Goal: Task Accomplishment & Management: Complete application form

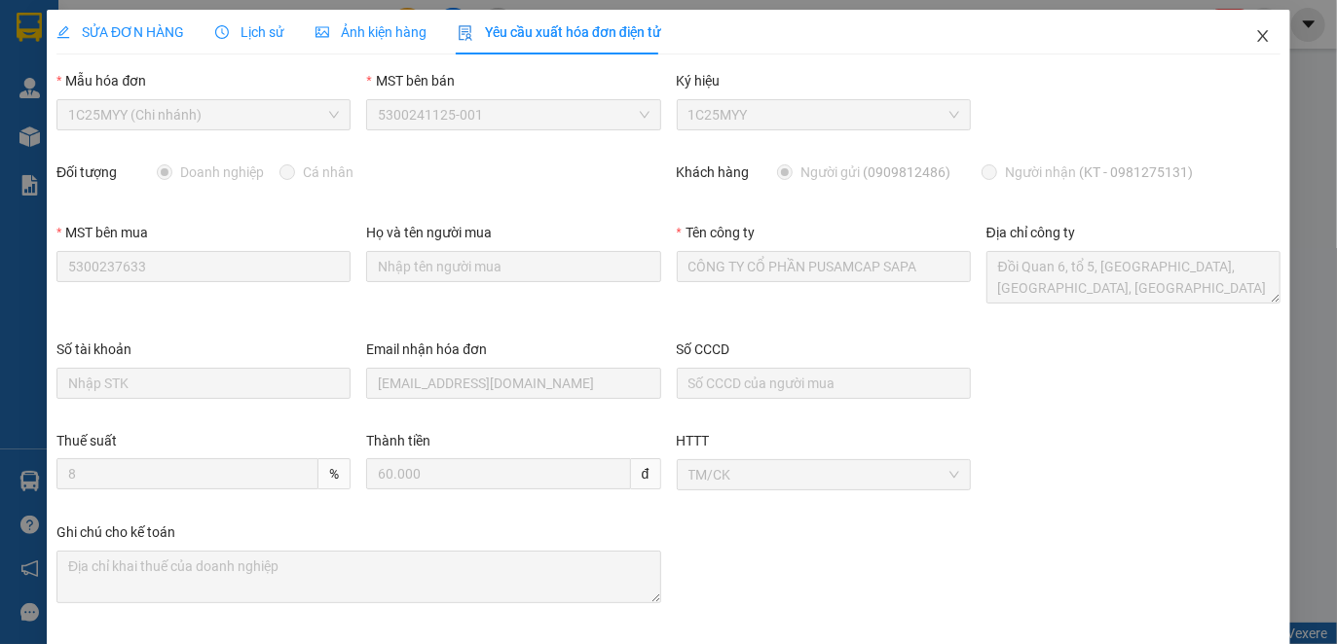
click at [1257, 35] on icon "close" at bounding box center [1262, 36] width 11 height 12
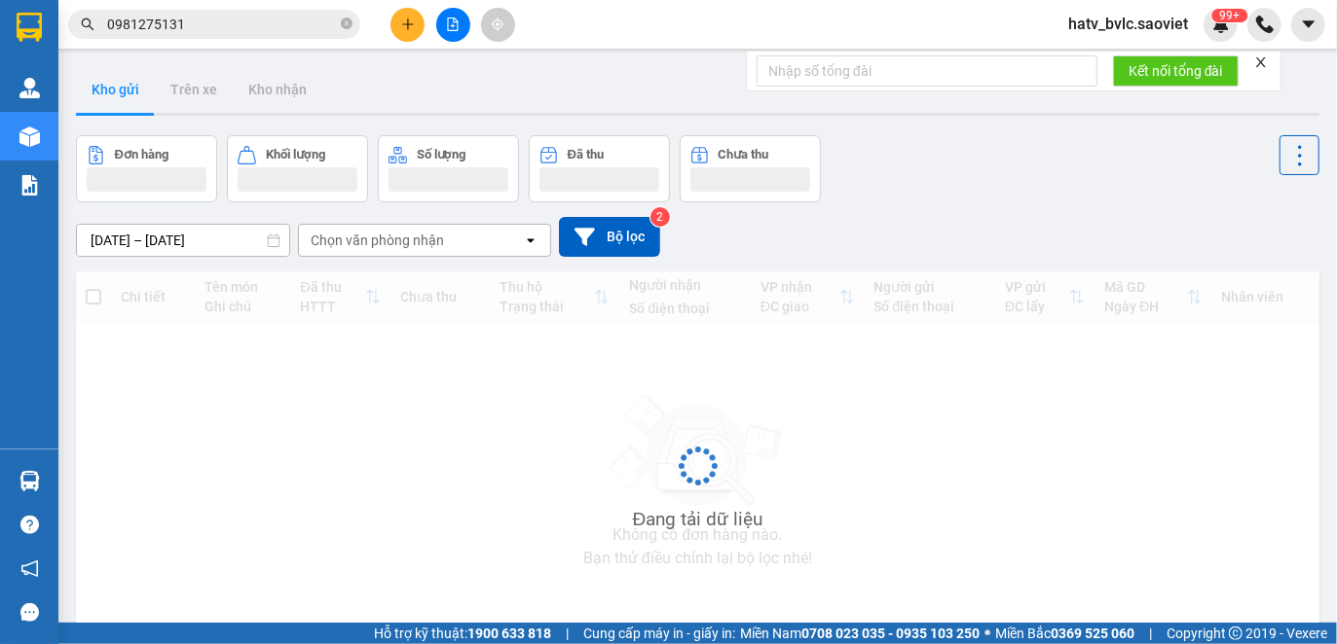
drag, startPoint x: 238, startPoint y: 31, endPoint x: 205, endPoint y: 31, distance: 33.1
click at [196, 31] on input "0981275131" at bounding box center [222, 24] width 230 height 21
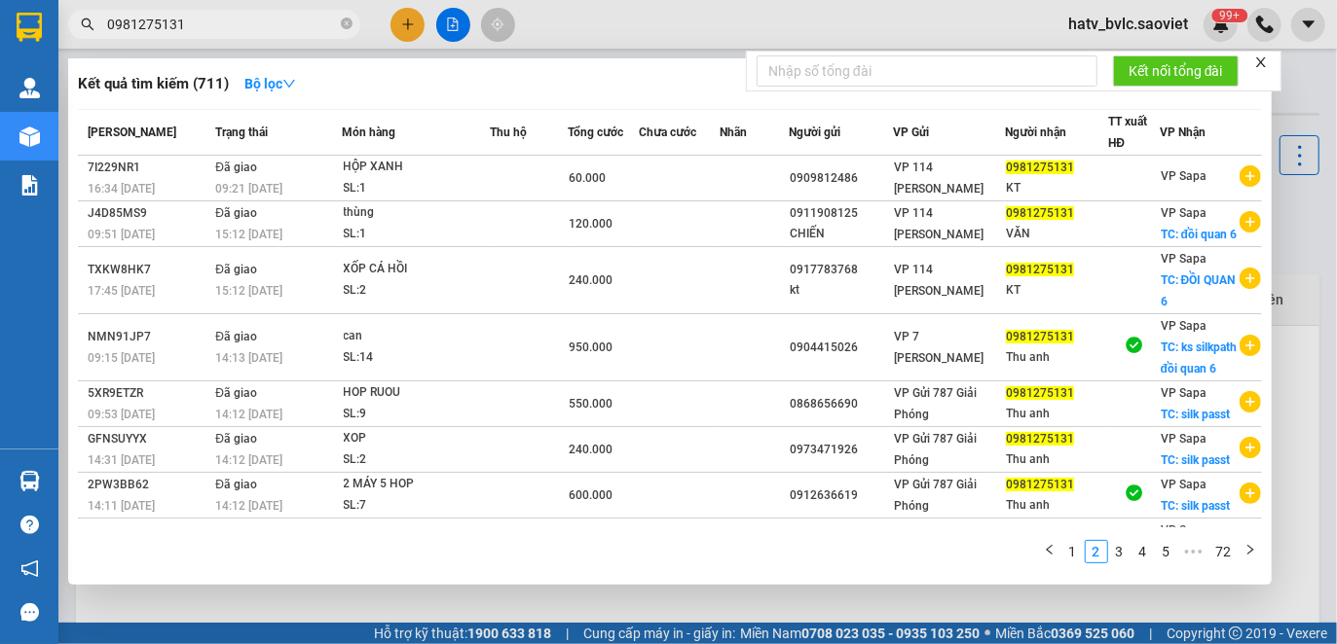
click at [35, 19] on section "Kết quả tìm kiếm ( 711 ) Bộ lọc Mã ĐH Trạng thái Món hàng Thu hộ Tổng cước Chưa…" at bounding box center [668, 322] width 1337 height 644
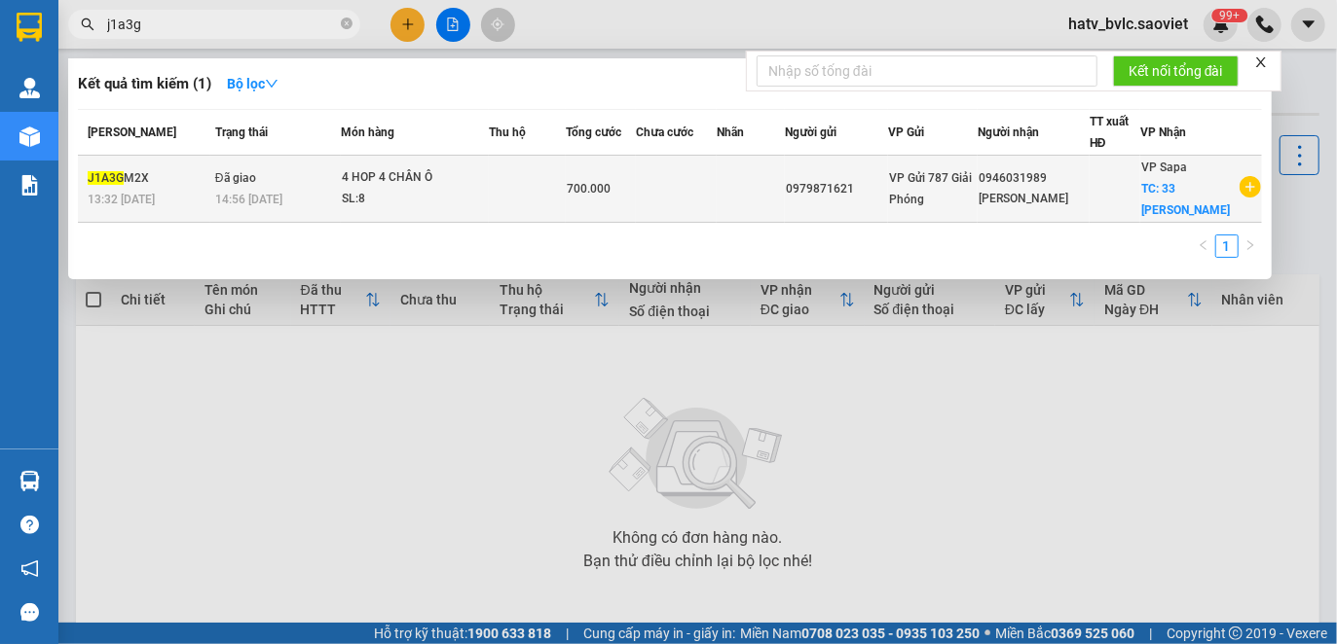
type input "j1a3g"
click at [650, 189] on td at bounding box center [676, 189] width 81 height 67
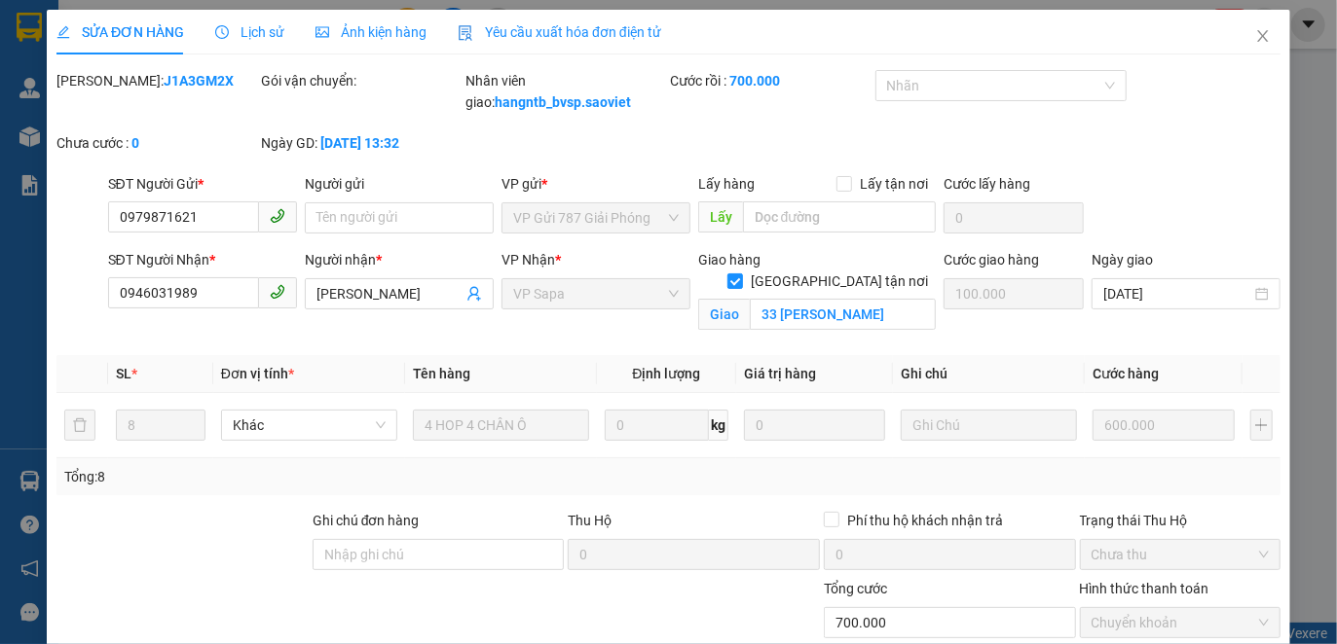
type input "0979871621"
type input "0946031989"
type input "[PERSON_NAME]"
checkbox input "true"
type input "33 [PERSON_NAME]"
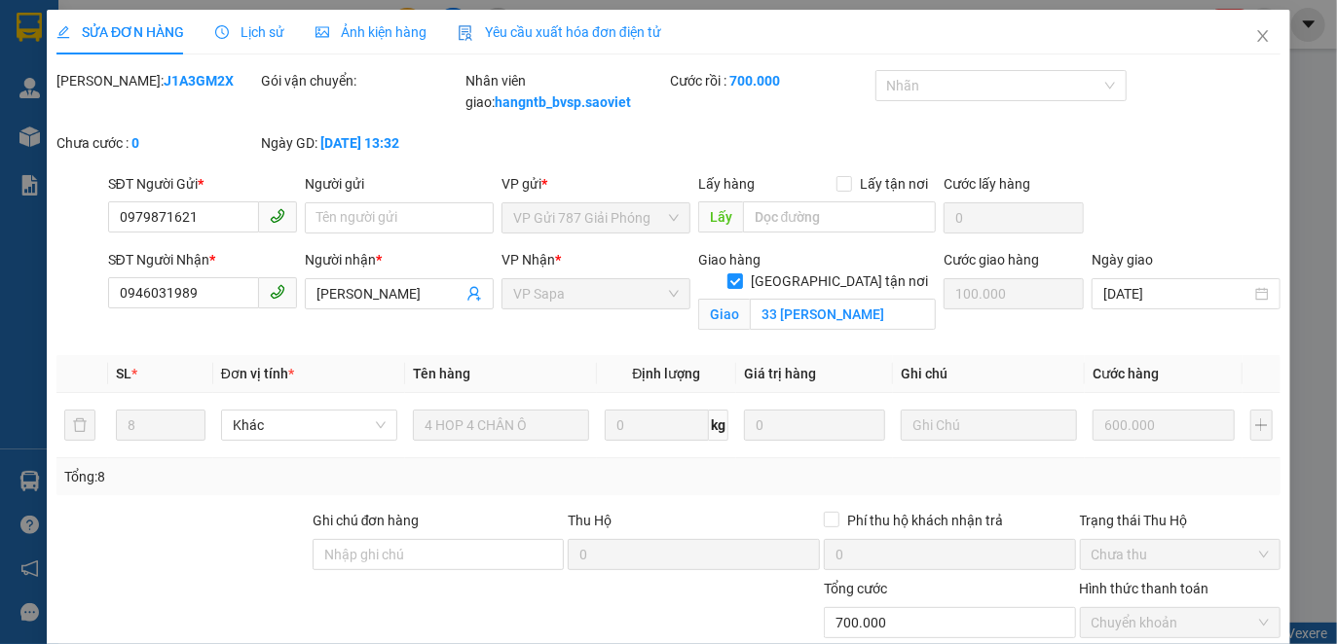
type input "100.000"
type input "0"
type input "700.000"
click at [562, 26] on span "Yêu cầu xuất hóa đơn điện tử" at bounding box center [559, 32] width 203 height 16
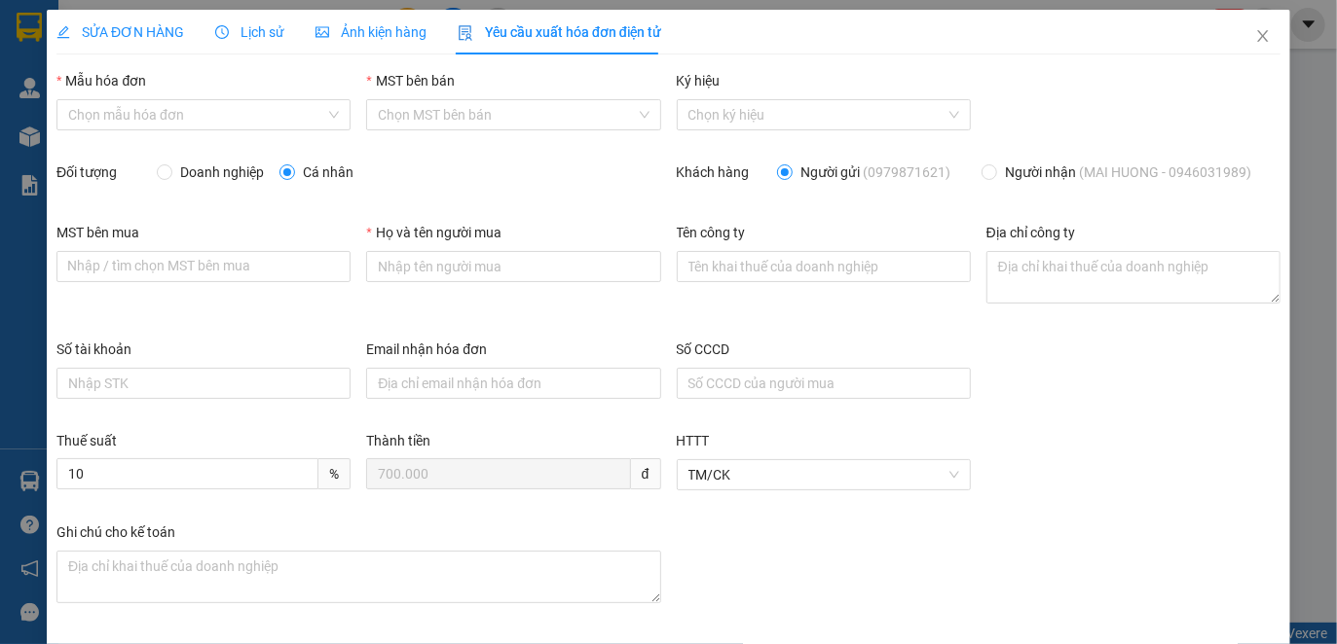
click at [258, 32] on span "Lịch sử" at bounding box center [249, 32] width 69 height 16
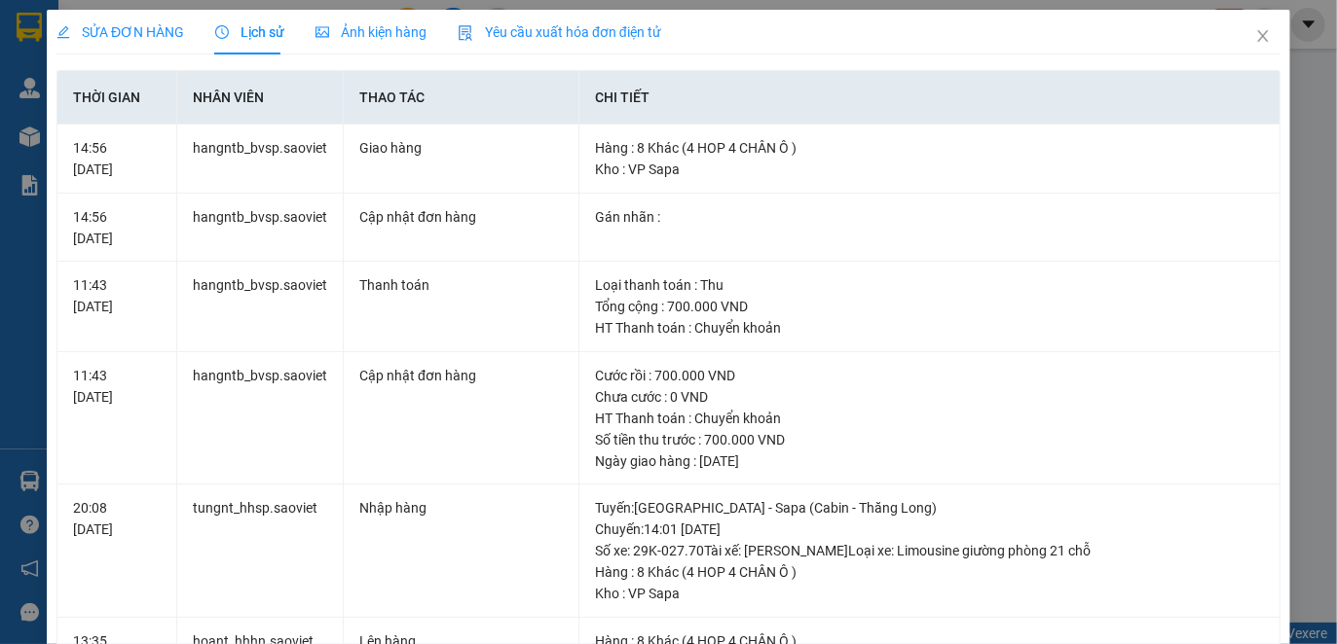
click at [556, 30] on span "Yêu cầu xuất hóa đơn điện tử" at bounding box center [559, 32] width 203 height 16
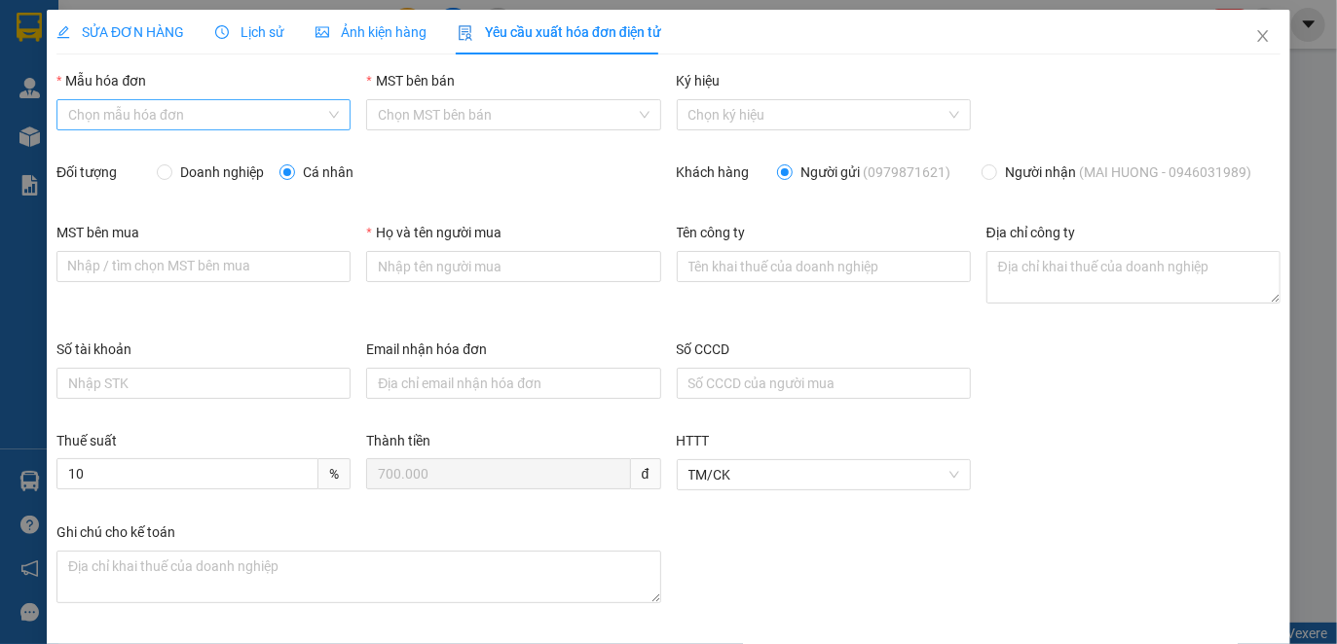
click at [246, 109] on input "Mẫu hóa đơn" at bounding box center [196, 114] width 257 height 29
click at [185, 148] on div "1C25MYY (Chi nhánh)" at bounding box center [200, 153] width 267 height 21
type input "8"
click at [202, 166] on span "Doanh nghiệp" at bounding box center [221, 172] width 99 height 21
click at [170, 166] on input "Doanh nghiệp" at bounding box center [164, 172] width 14 height 14
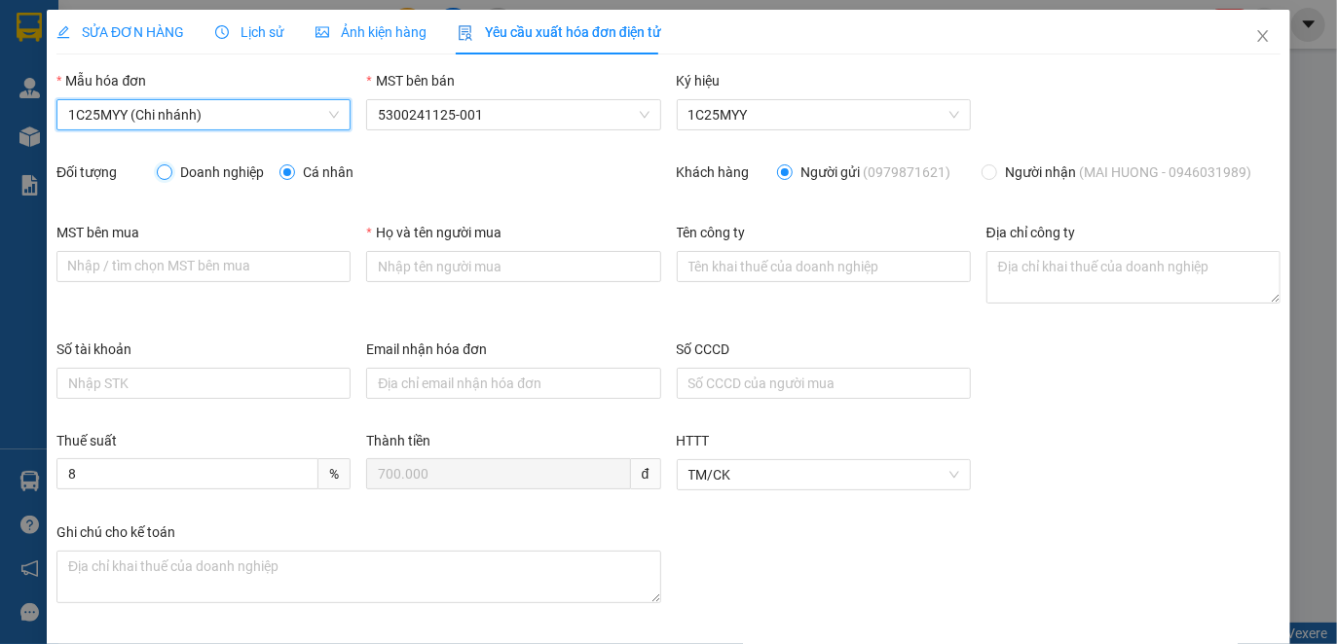
radio input "true"
radio input "false"
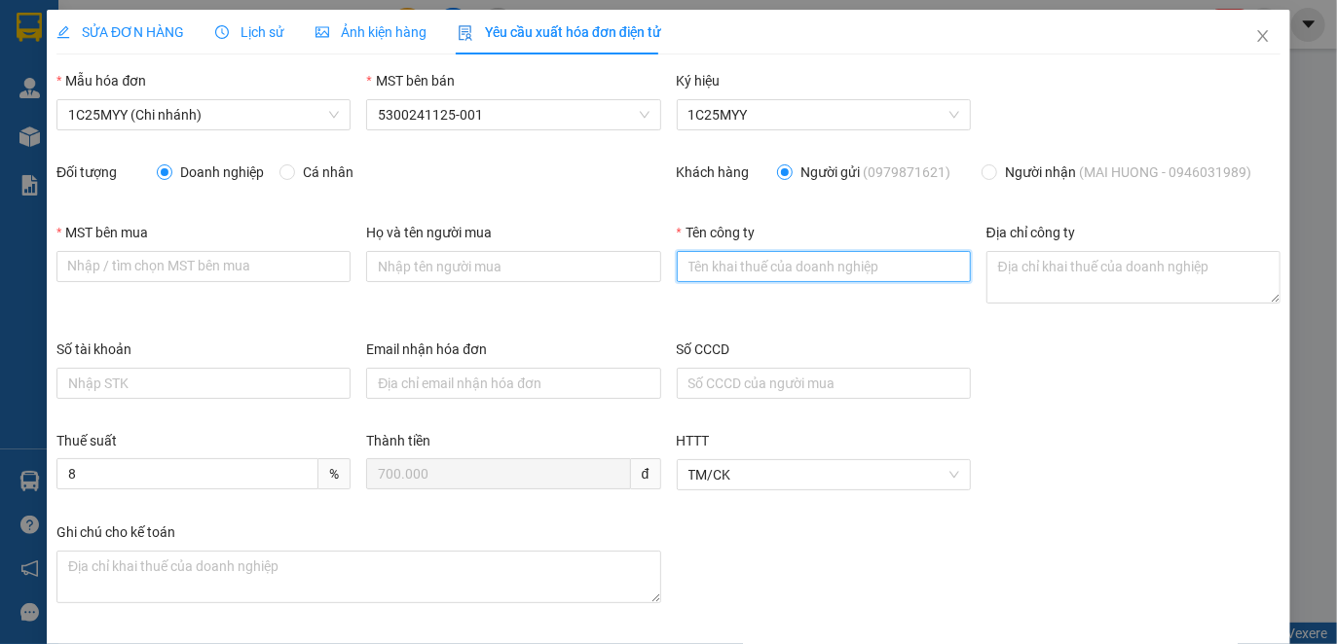
click at [858, 272] on input "Tên công ty" at bounding box center [824, 266] width 294 height 31
paste input "CÔNG TY CỔ PHẦN NHÀ TRÊN MÂY"
type input "CÔNG TY CỔ PHẦN NHÀ TRÊN MÂY"
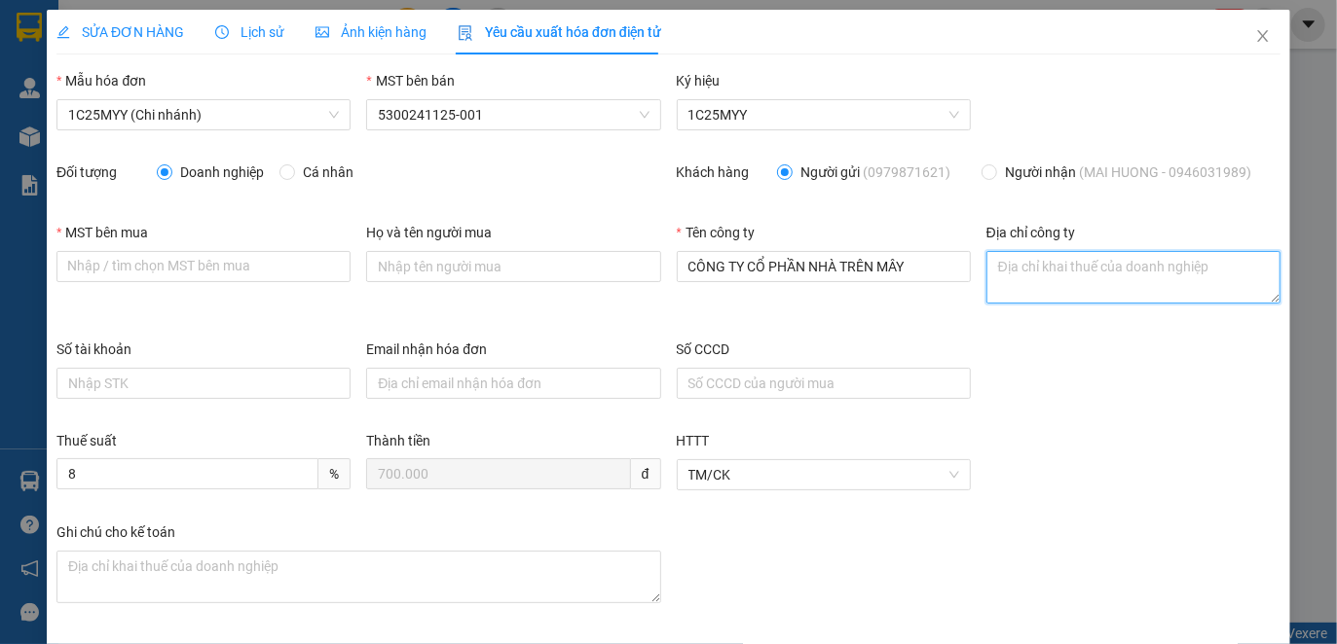
click at [1048, 277] on textarea "Địa chỉ công ty" at bounding box center [1133, 277] width 294 height 53
paste textarea "Số [GEOGRAPHIC_DATA], [GEOGRAPHIC_DATA], [GEOGRAPHIC_DATA], [GEOGRAPHIC_DATA]"
type textarea "Số [GEOGRAPHIC_DATA], [GEOGRAPHIC_DATA], [GEOGRAPHIC_DATA], [GEOGRAPHIC_DATA]"
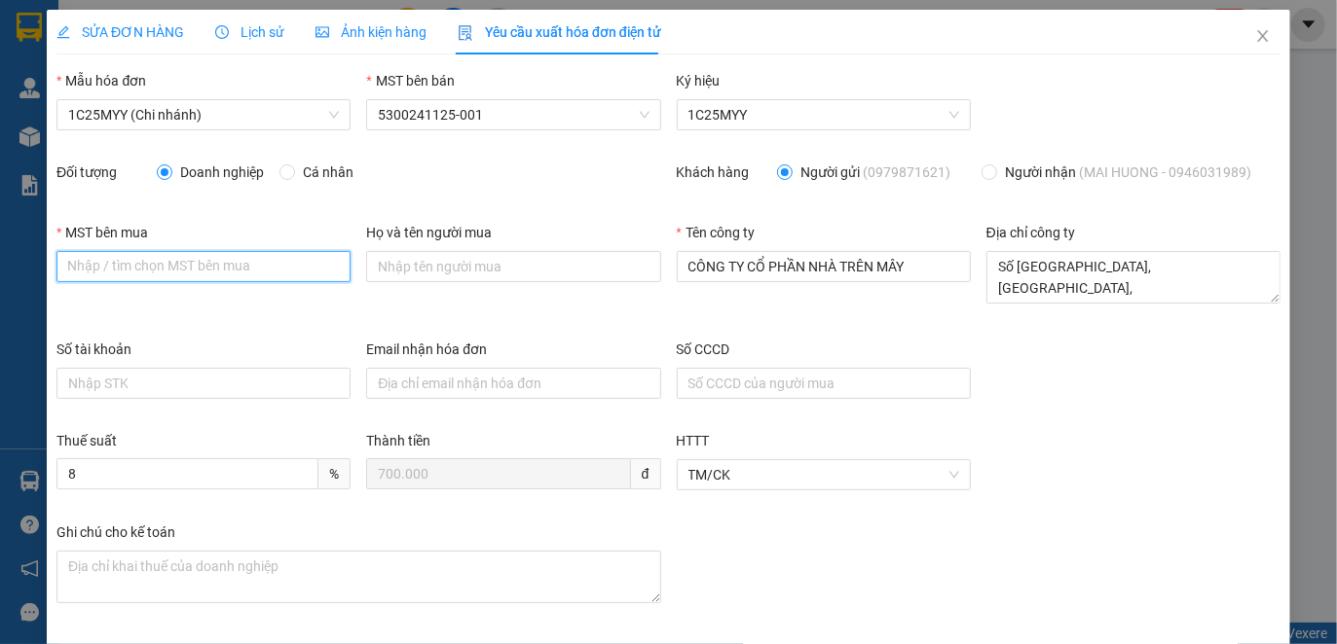
click at [260, 264] on input "MST bên mua" at bounding box center [203, 266] width 294 height 31
paste input "5300791545"
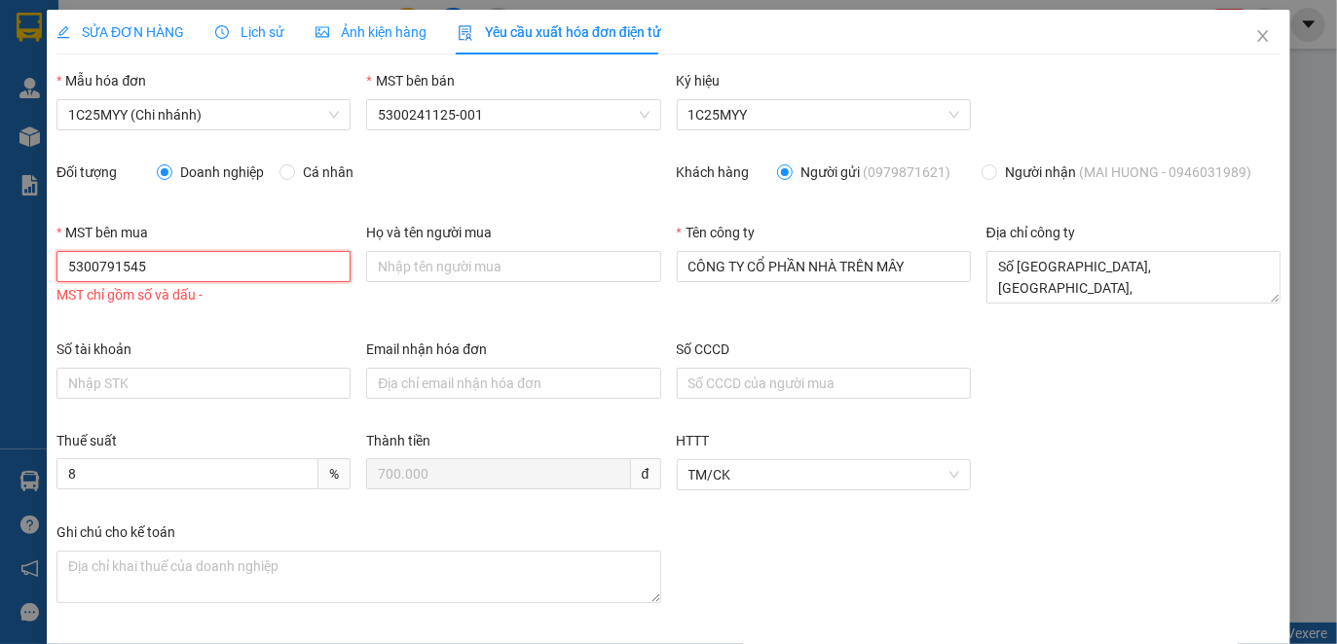
click at [105, 264] on input "5300791545" at bounding box center [203, 266] width 294 height 31
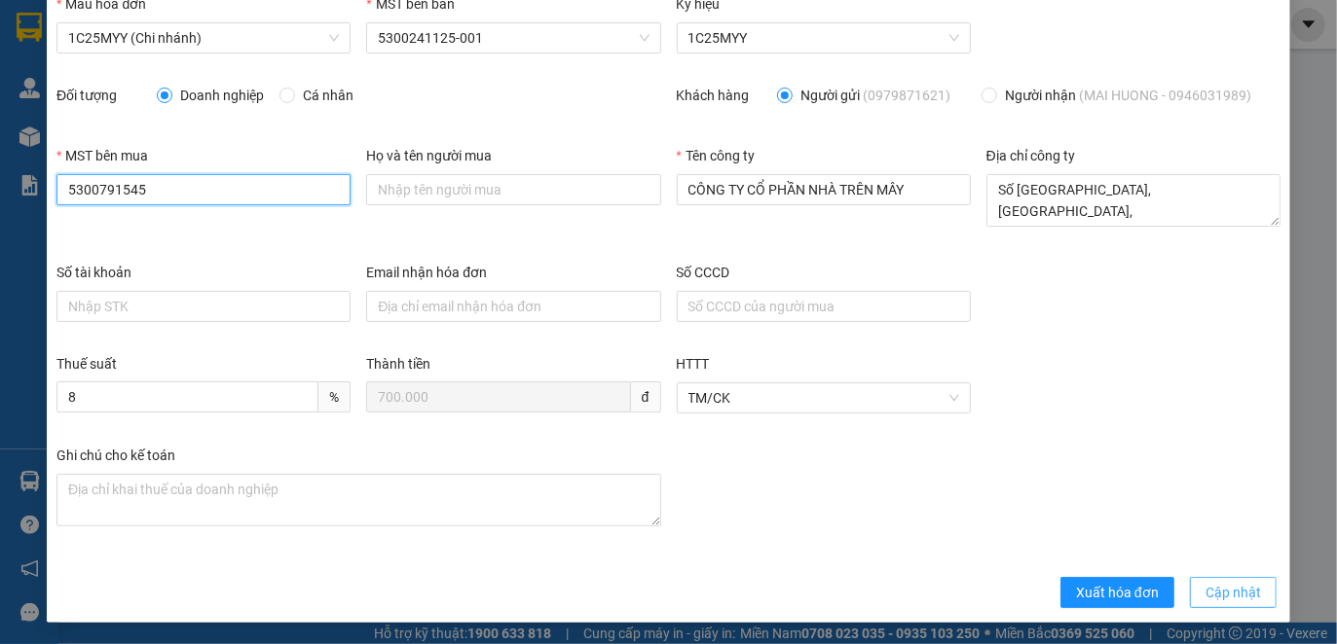
type input "5300791545"
click at [1218, 591] on span "Cập nhật" at bounding box center [1232, 592] width 55 height 21
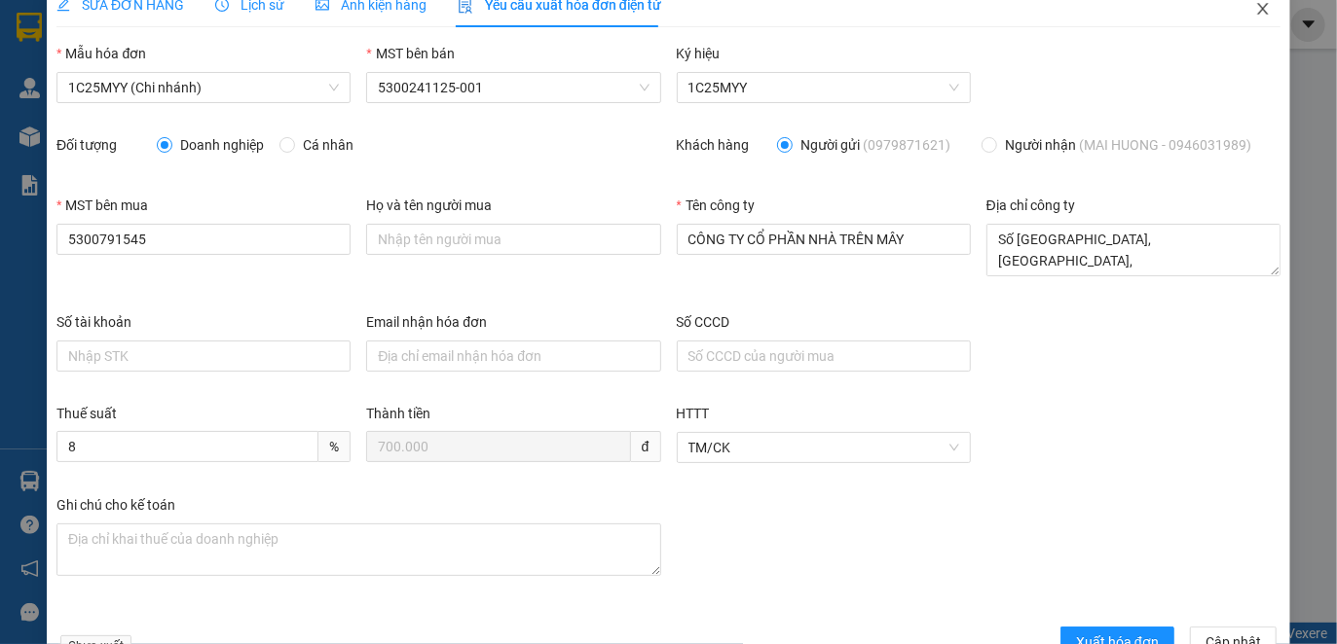
scroll to position [0, 0]
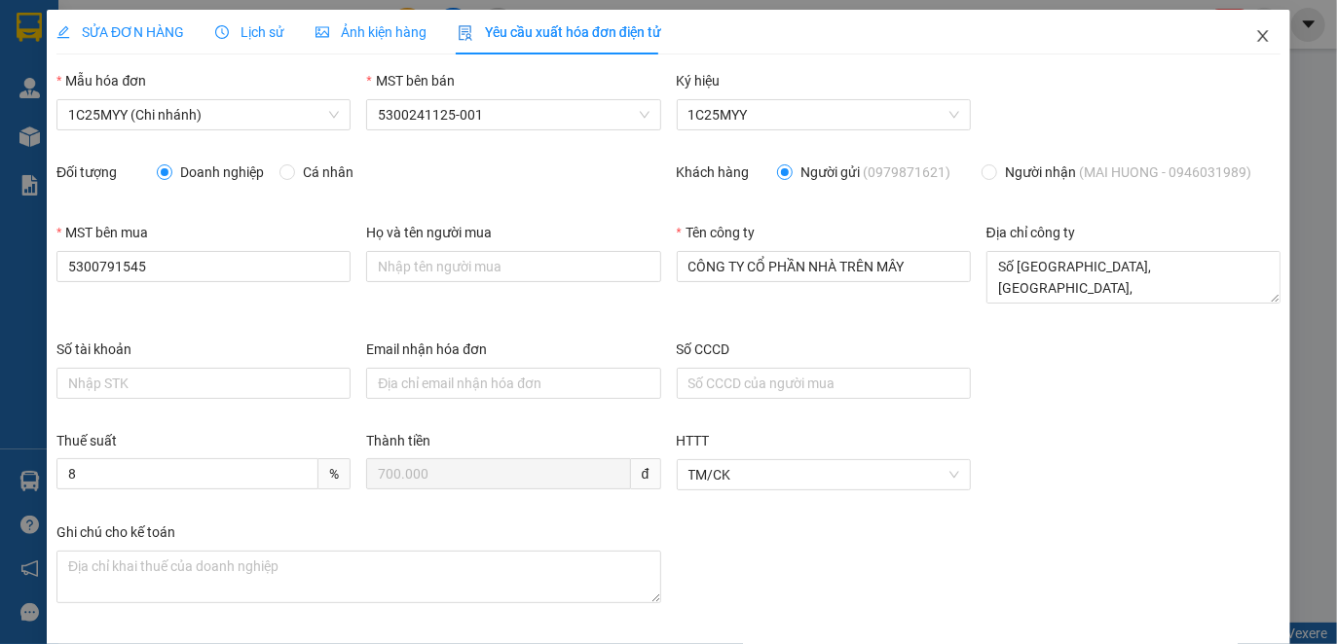
click at [1248, 26] on span "Close" at bounding box center [1262, 37] width 55 height 55
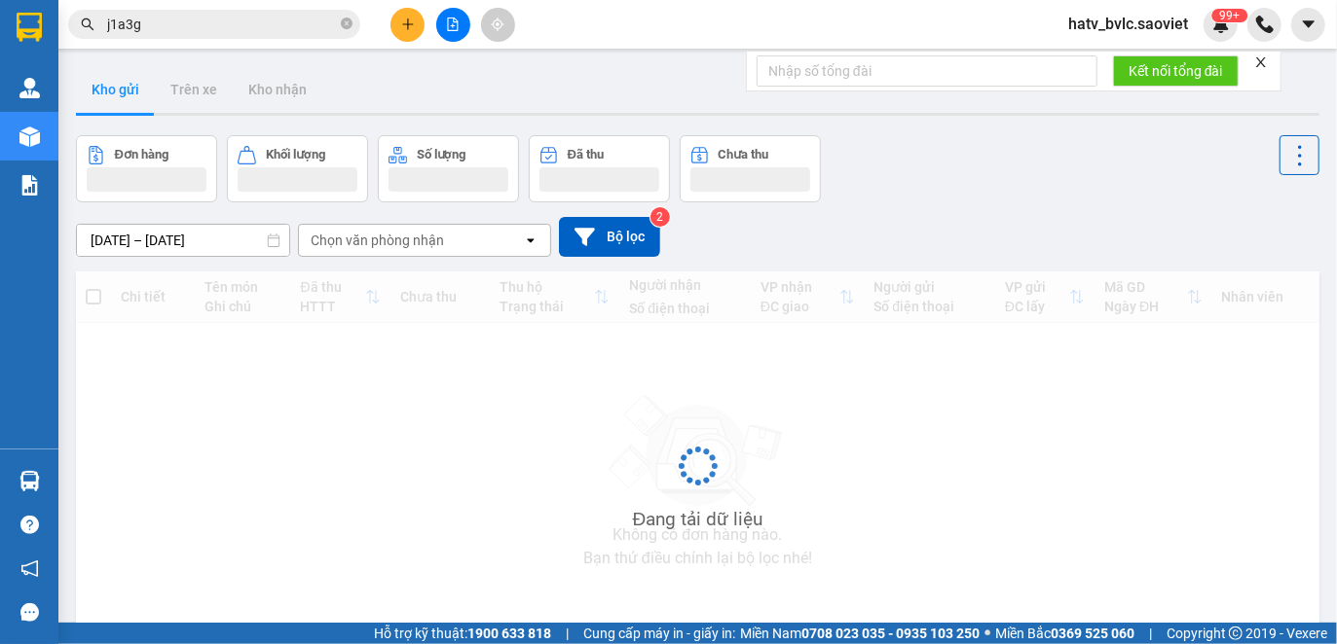
drag, startPoint x: 219, startPoint y: 19, endPoint x: 56, endPoint y: 6, distance: 163.1
click at [56, 6] on section "Kết quả tìm kiếm ( 1 ) Bộ lọc Mã ĐH Trạng thái Món hàng Thu hộ Tổng cước Chưa c…" at bounding box center [668, 322] width 1337 height 644
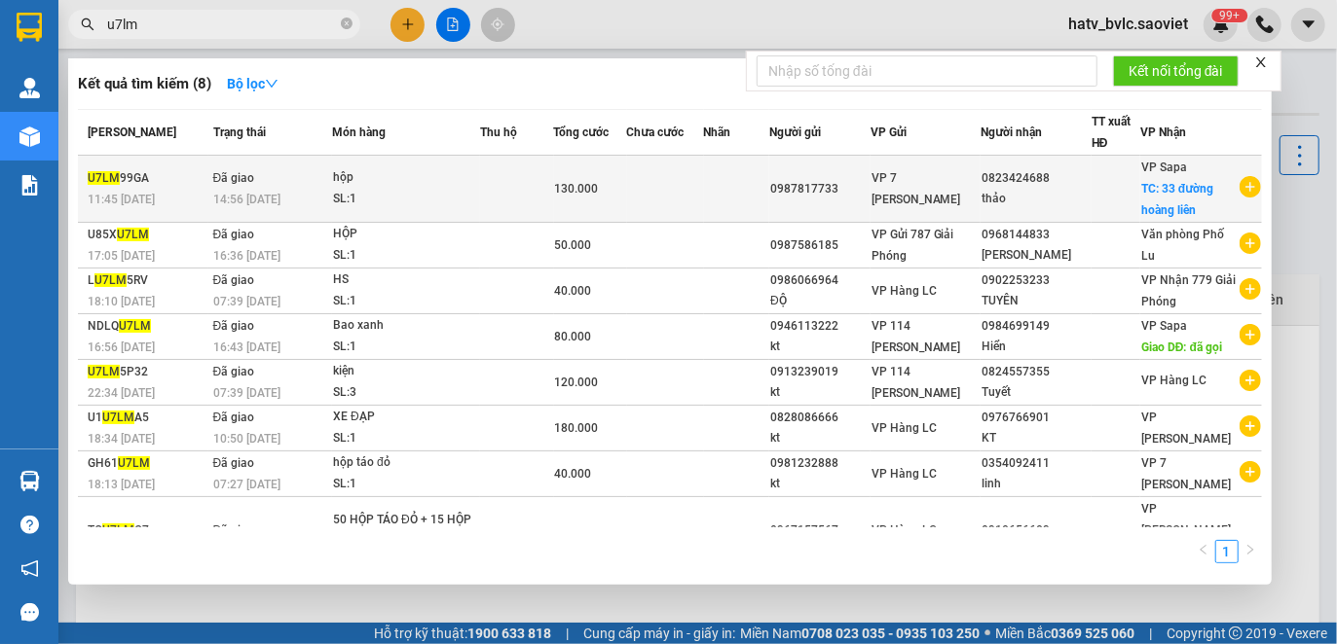
type input "u7lm"
click at [650, 192] on td at bounding box center [665, 189] width 77 height 67
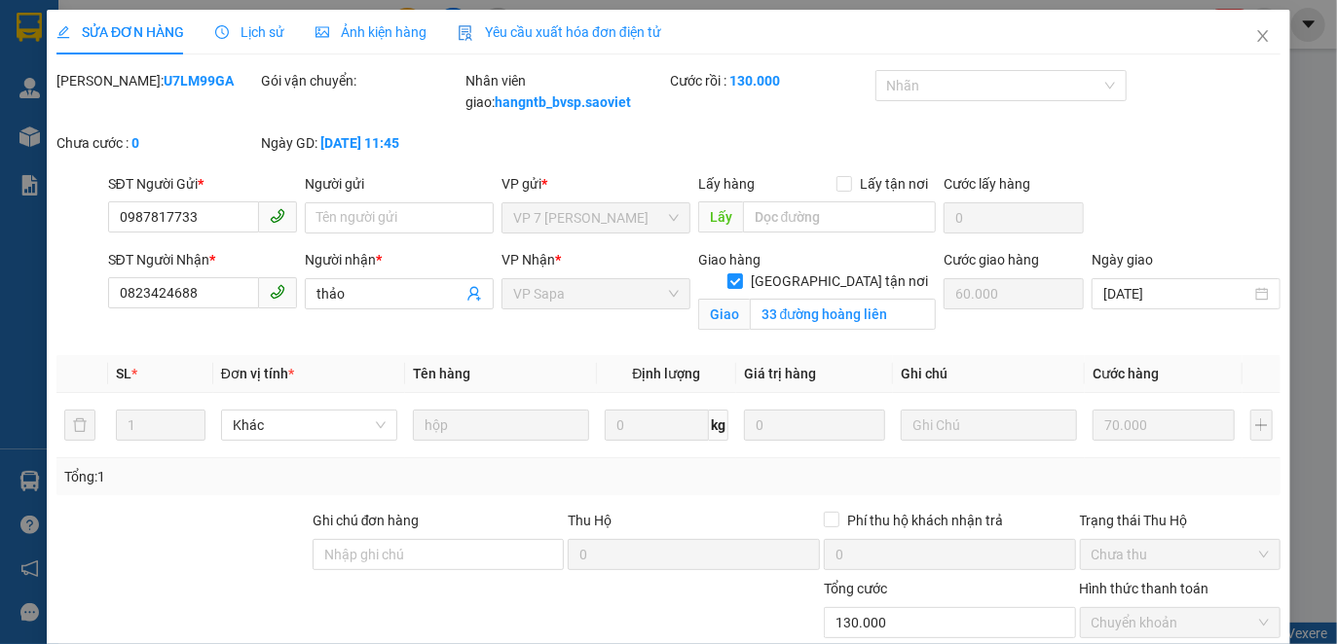
click at [532, 36] on span "Yêu cầu xuất hóa đơn điện tử" at bounding box center [559, 32] width 203 height 16
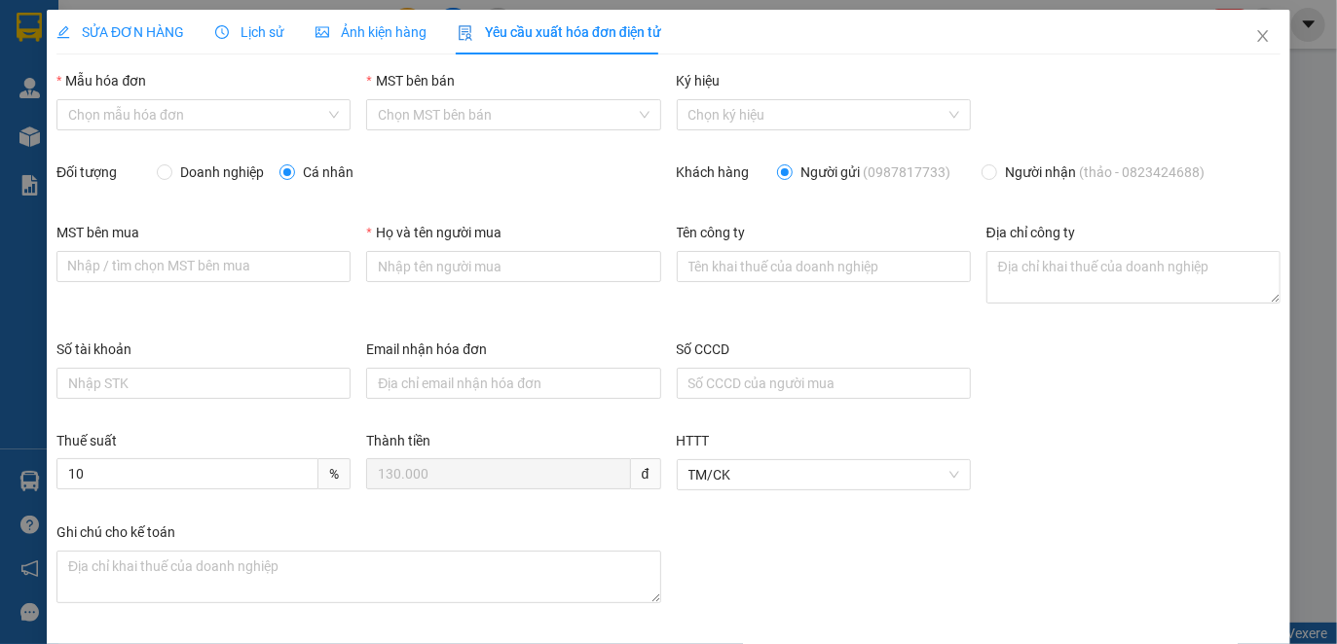
click at [228, 37] on span "Lịch sử" at bounding box center [249, 32] width 69 height 16
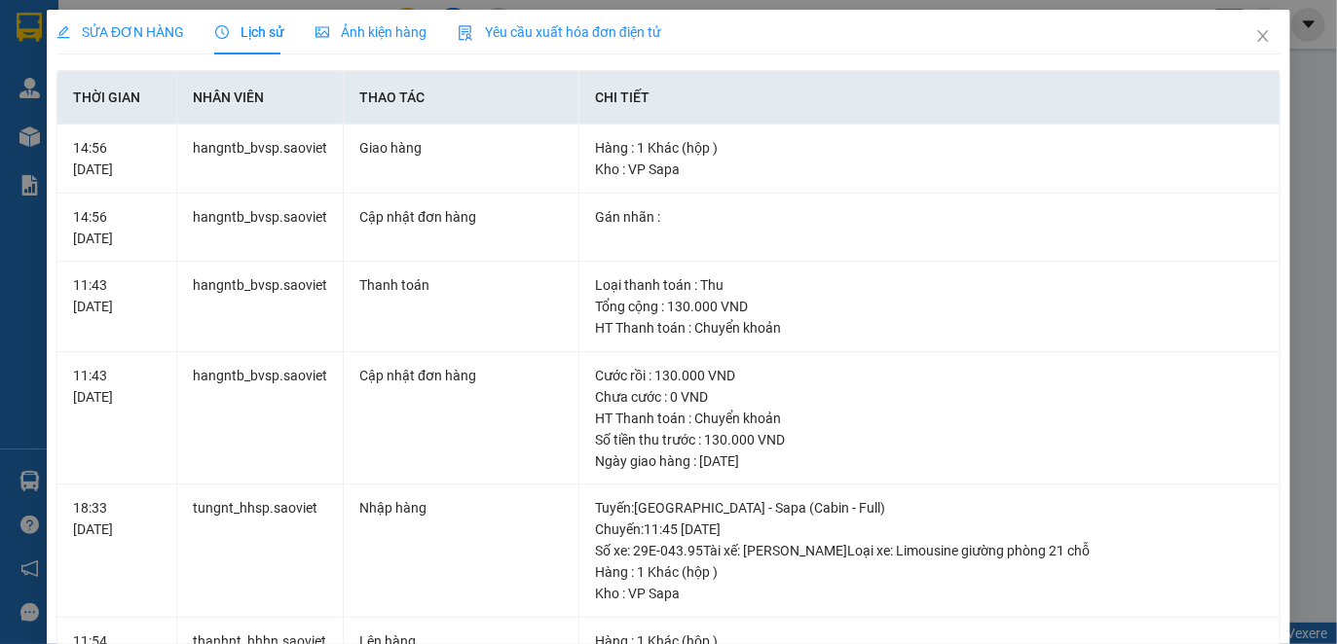
click at [536, 32] on span "Yêu cầu xuất hóa đơn điện tử" at bounding box center [559, 32] width 203 height 16
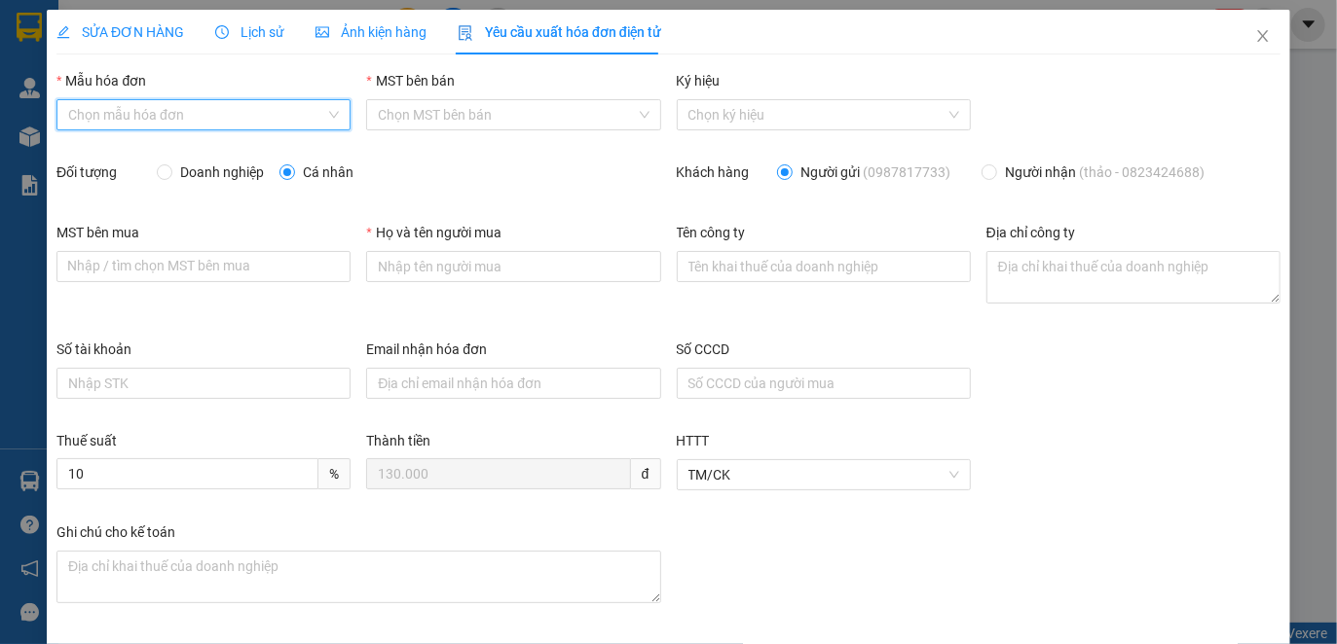
click at [157, 113] on input "Mẫu hóa đơn" at bounding box center [196, 114] width 257 height 29
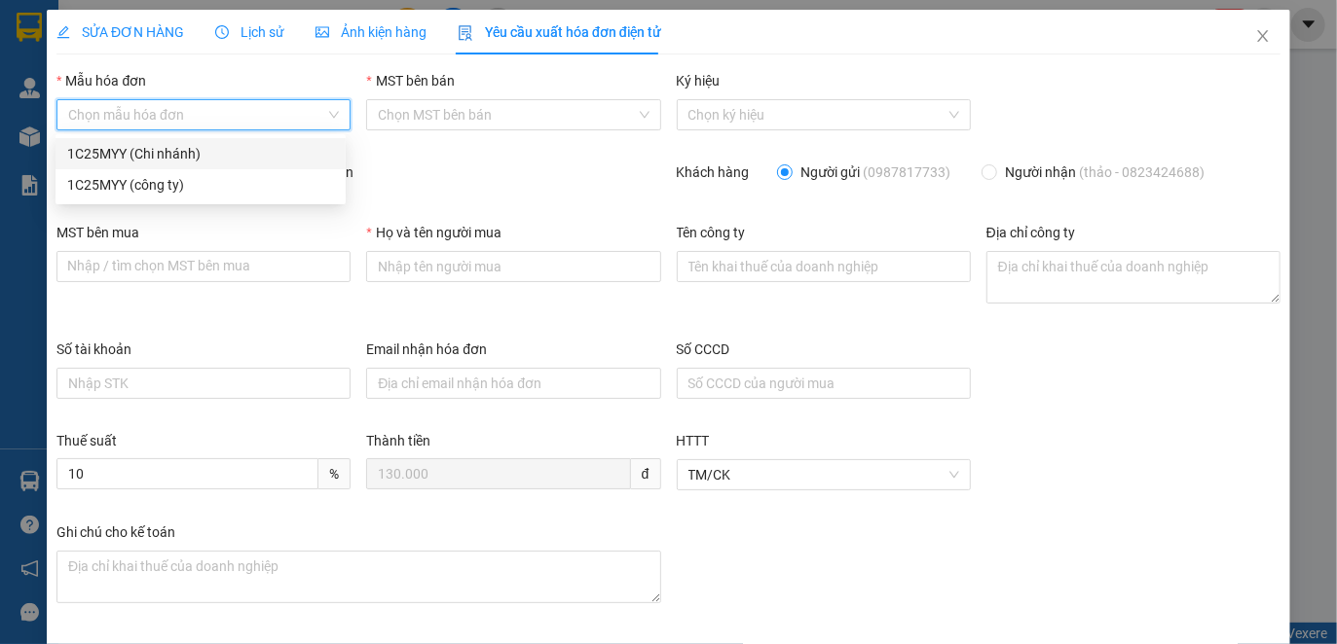
click at [167, 161] on div "1C25MYY (Chi nhánh)" at bounding box center [200, 153] width 267 height 21
type input "8"
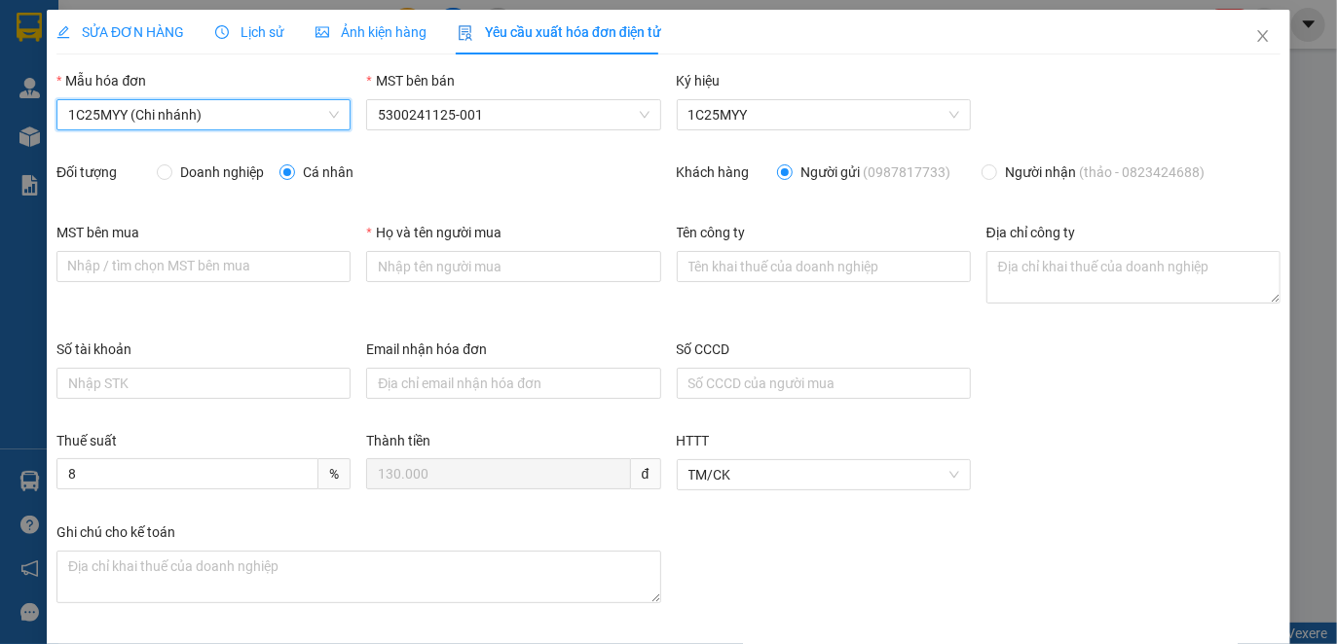
click at [203, 175] on span "Doanh nghiệp" at bounding box center [221, 172] width 99 height 21
click at [170, 175] on input "Doanh nghiệp" at bounding box center [164, 172] width 14 height 14
radio input "true"
radio input "false"
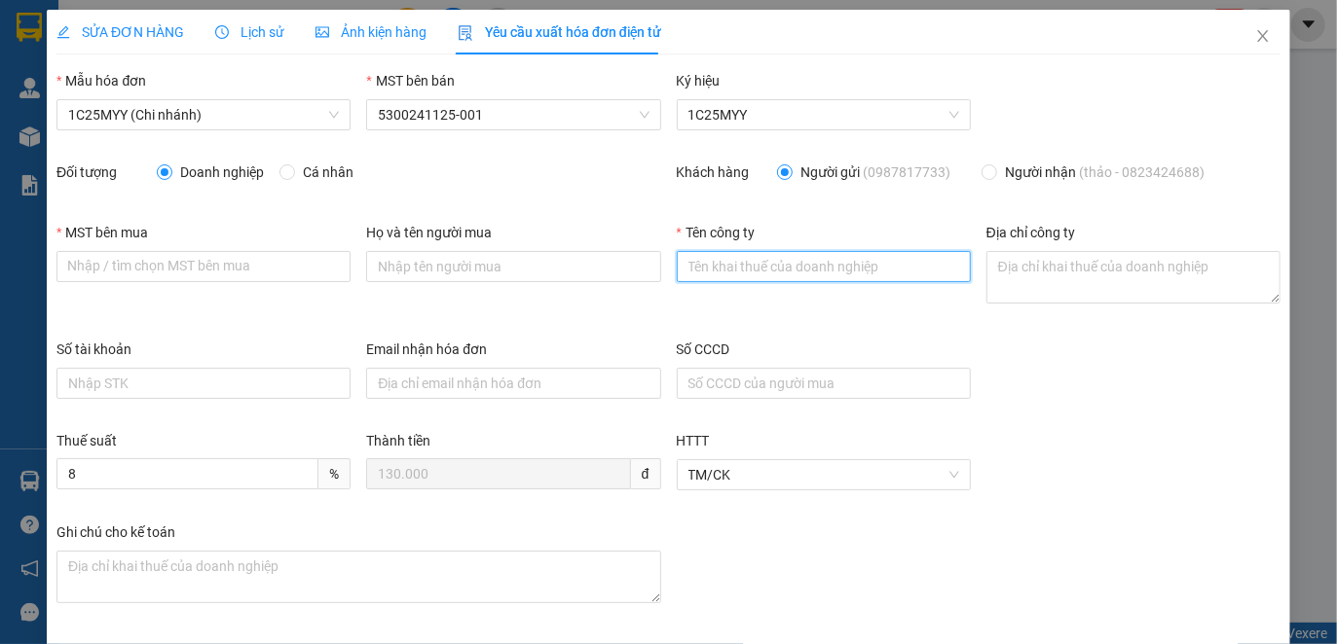
click at [737, 280] on input "Tên công ty" at bounding box center [824, 266] width 294 height 31
paste input "CÔNG TY CỔ PHẦN NHÀ TRÊN MÂY"
type input "CÔNG TY CỔ PHẦN NHÀ TRÊN MÂY"
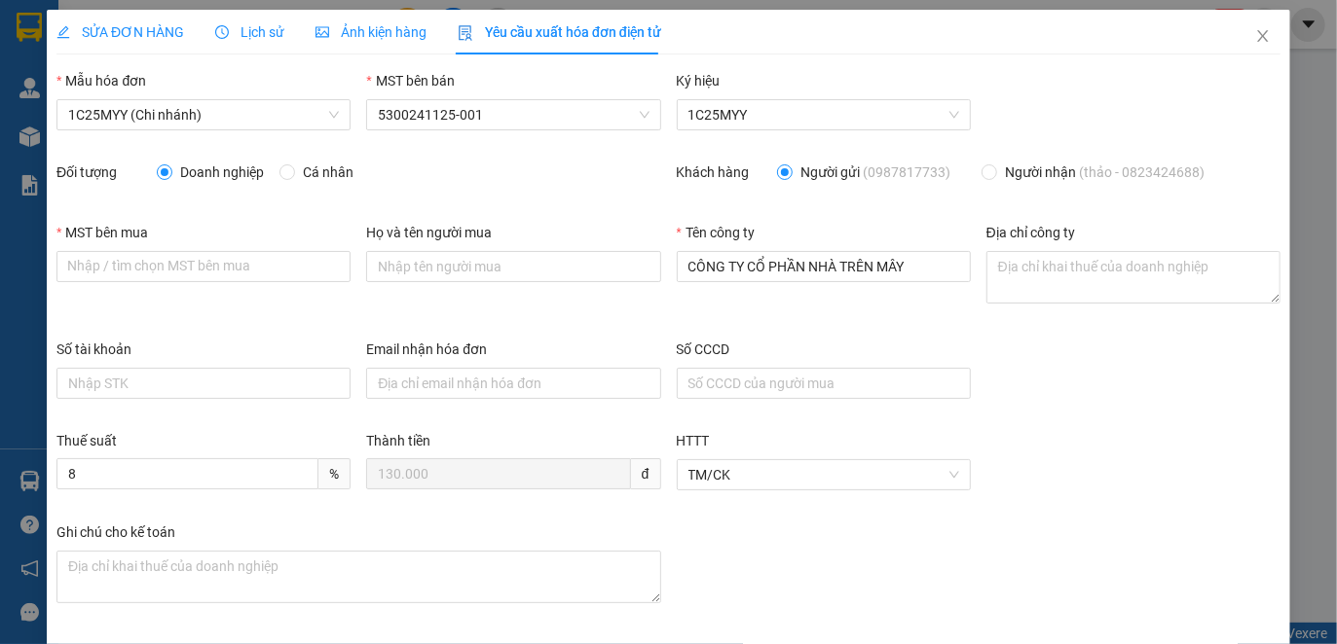
click at [1061, 250] on div "Địa chỉ công ty" at bounding box center [1133, 236] width 294 height 29
click at [1038, 278] on textarea "Địa chỉ công ty" at bounding box center [1133, 277] width 294 height 53
paste textarea "Số [GEOGRAPHIC_DATA], [GEOGRAPHIC_DATA], [GEOGRAPHIC_DATA], [GEOGRAPHIC_DATA]"
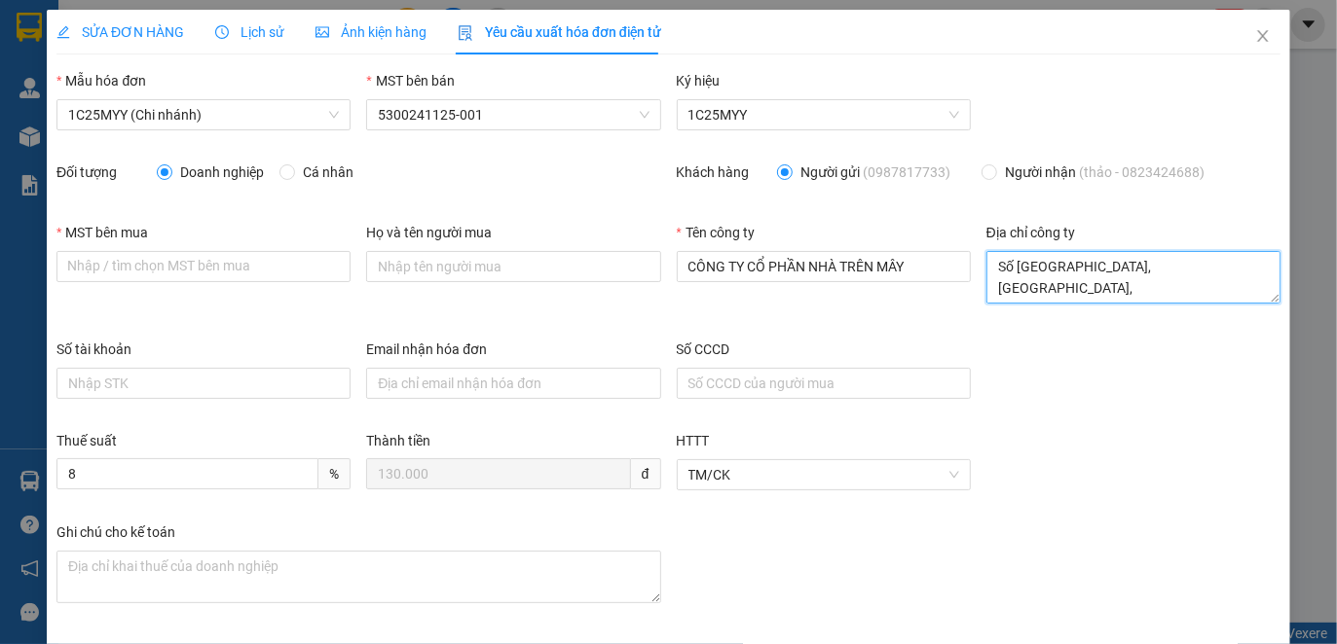
type textarea "Số [GEOGRAPHIC_DATA], [GEOGRAPHIC_DATA], [GEOGRAPHIC_DATA], [GEOGRAPHIC_DATA]"
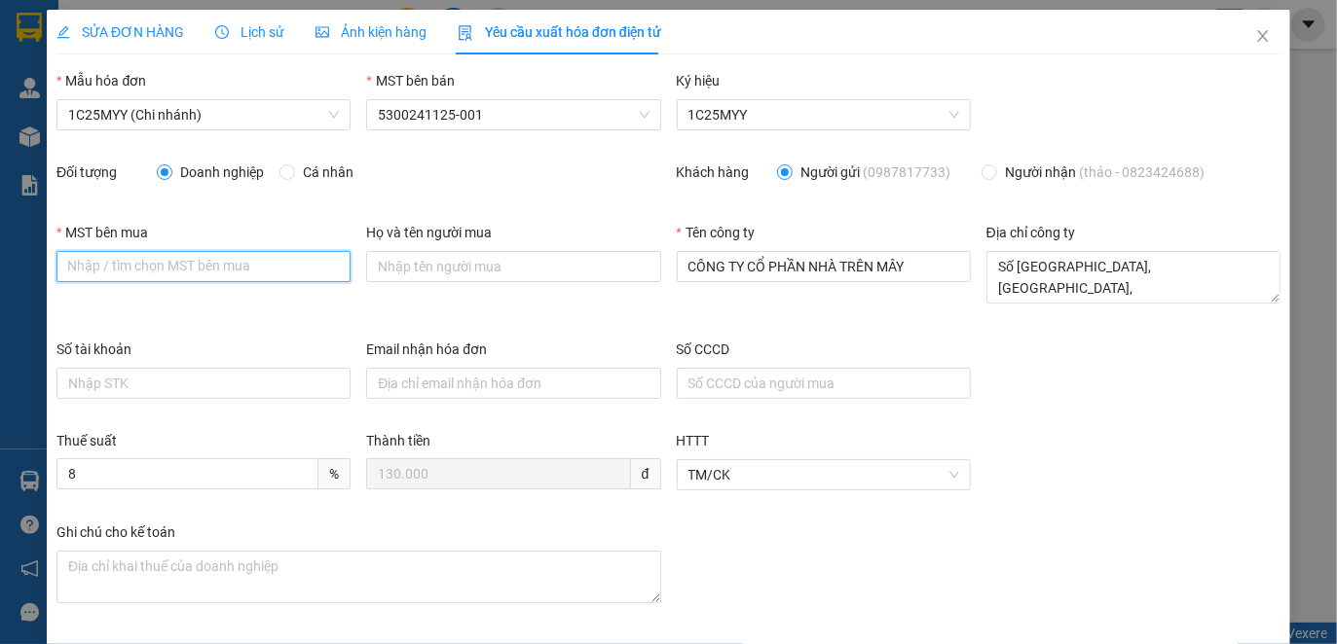
click at [249, 255] on input "MST bên mua" at bounding box center [203, 266] width 294 height 31
paste input "5300791545"
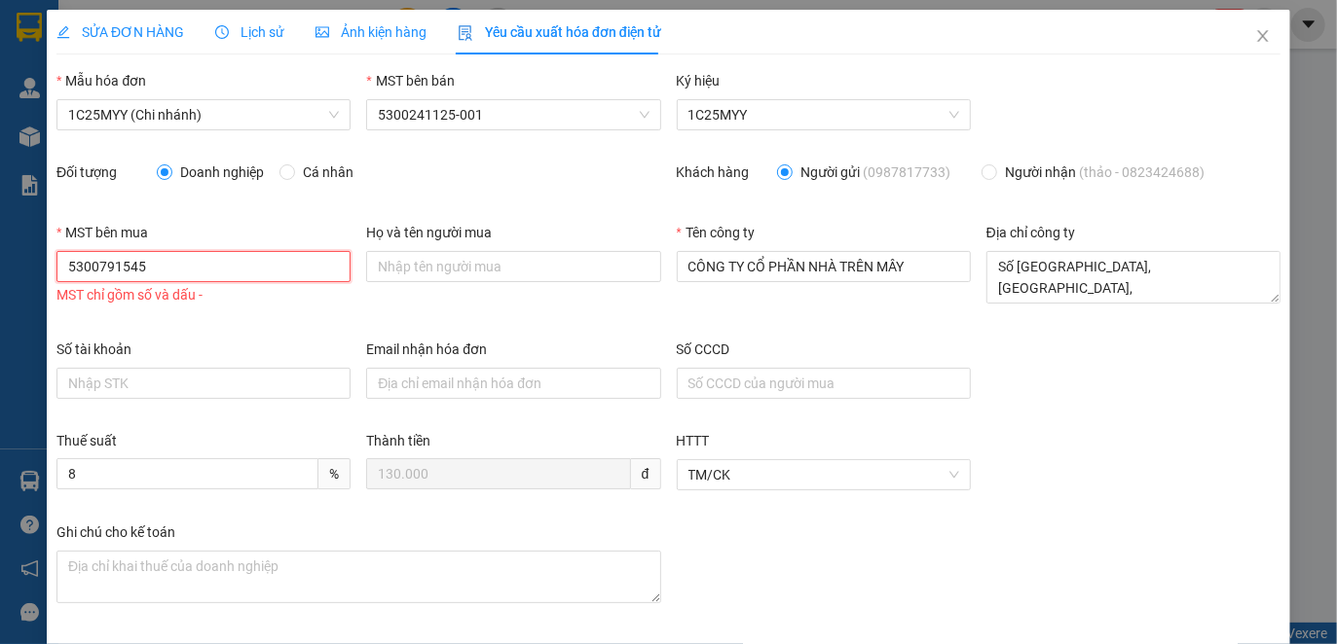
click at [103, 271] on input "5300791545" at bounding box center [203, 266] width 294 height 31
type input "5300791545"
click at [1017, 514] on div "Thuế suất 8 % Thành tiền 130.000 đ HTTT TM/CK" at bounding box center [668, 476] width 1239 height 92
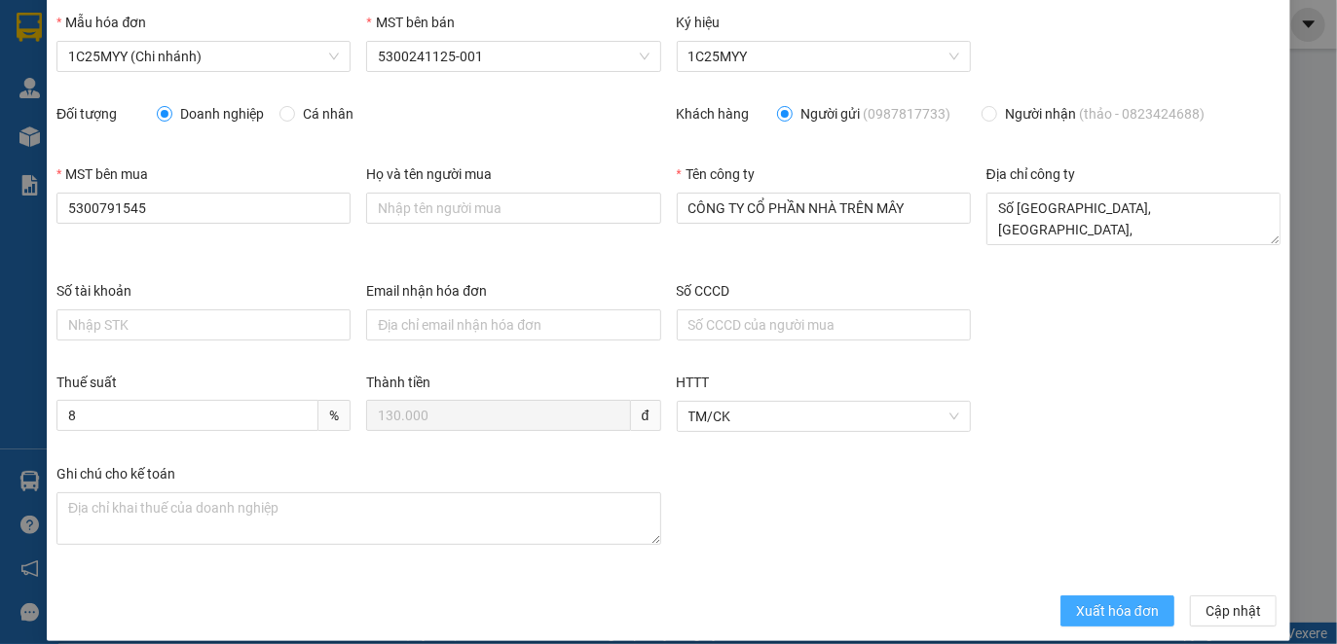
scroll to position [77, 0]
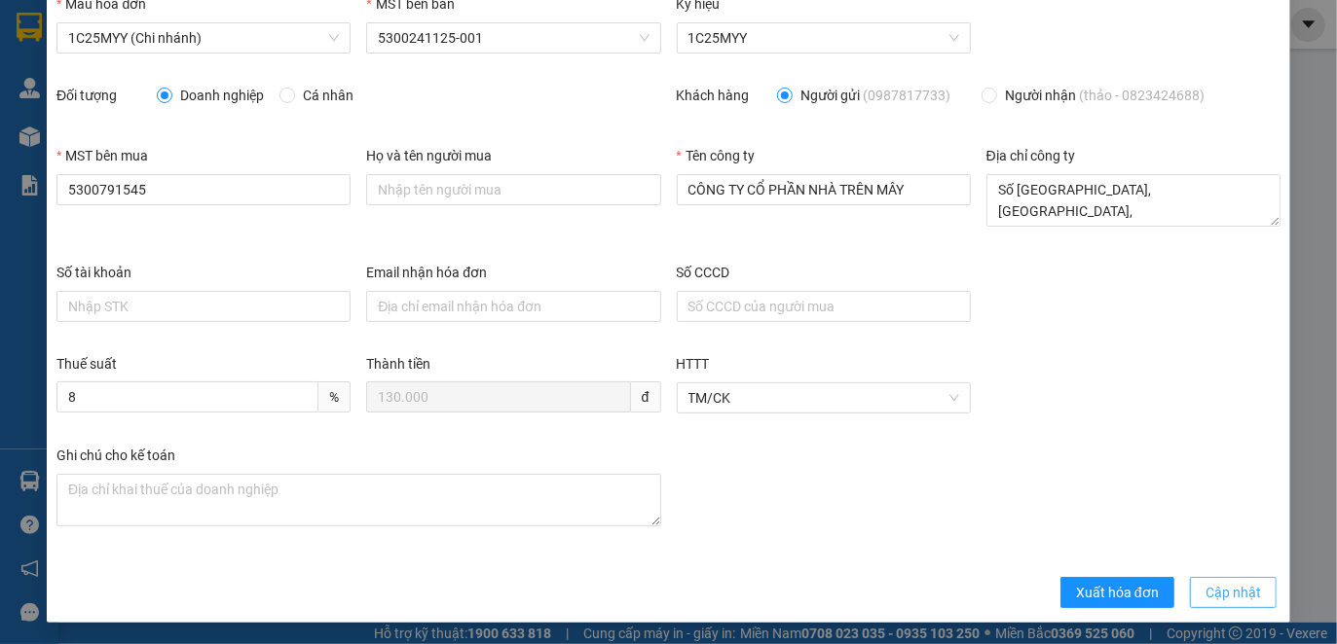
click at [1240, 588] on span "Cập nhật" at bounding box center [1232, 592] width 55 height 21
